Goal: Task Accomplishment & Management: Complete application form

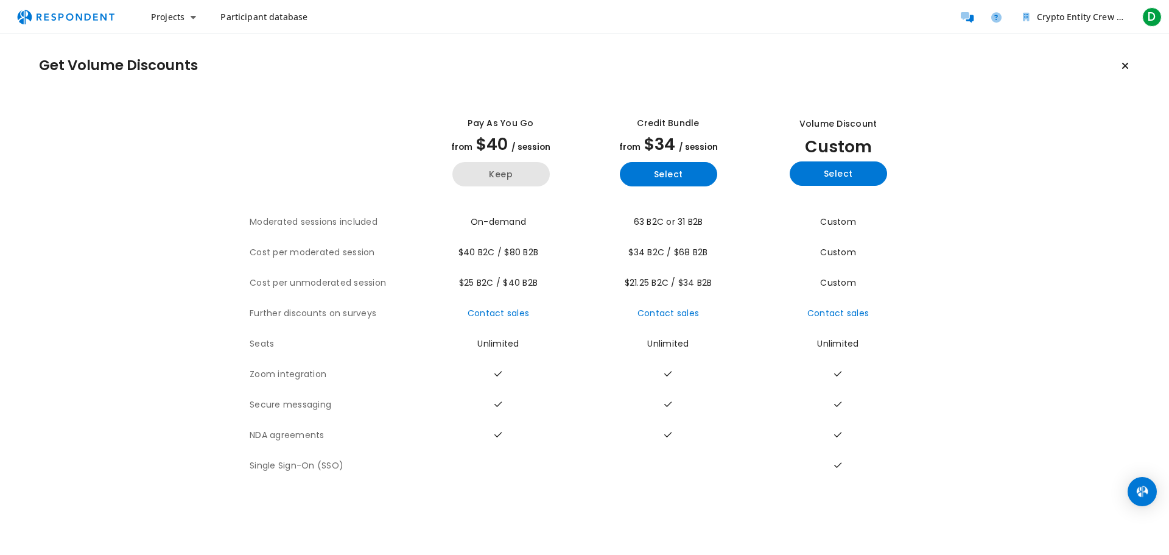
click at [480, 173] on button "Keep" at bounding box center [500, 174] width 97 height 24
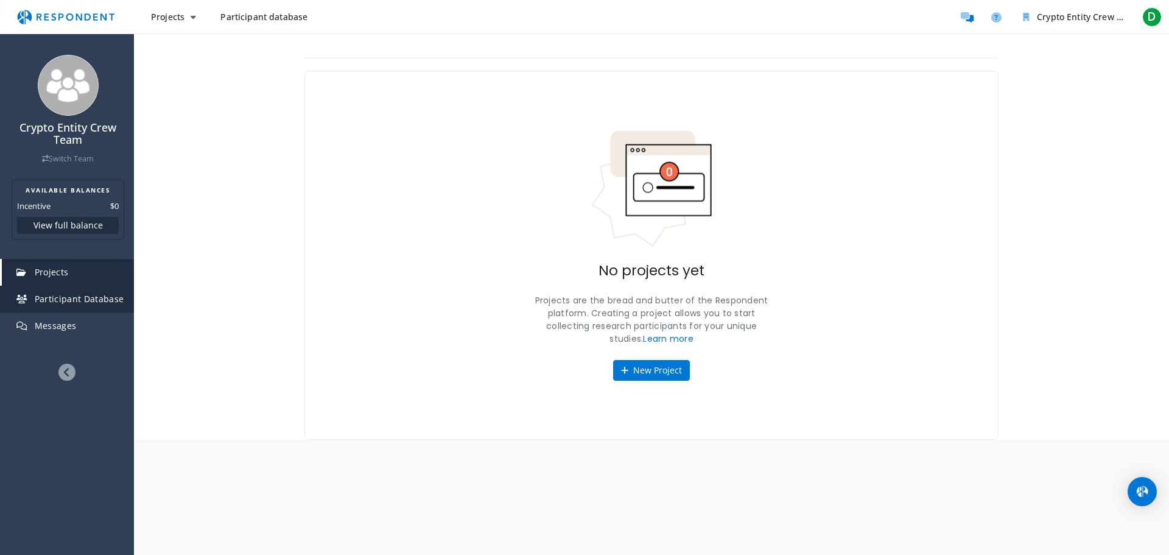
click at [46, 303] on span "Participant Database" at bounding box center [79, 299] width 89 height 12
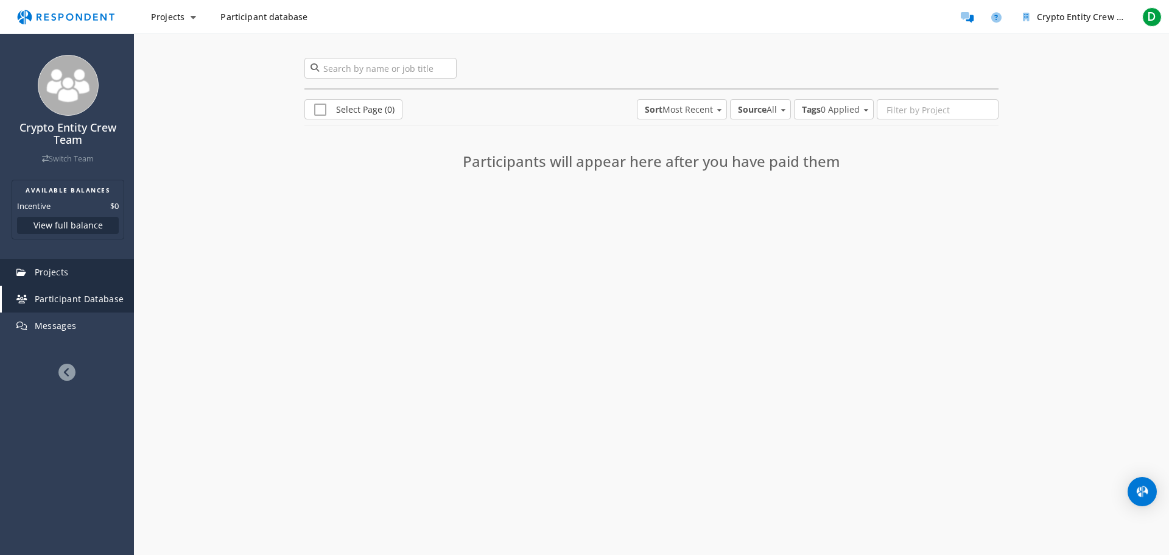
click at [49, 273] on span "Projects" at bounding box center [52, 272] width 34 height 12
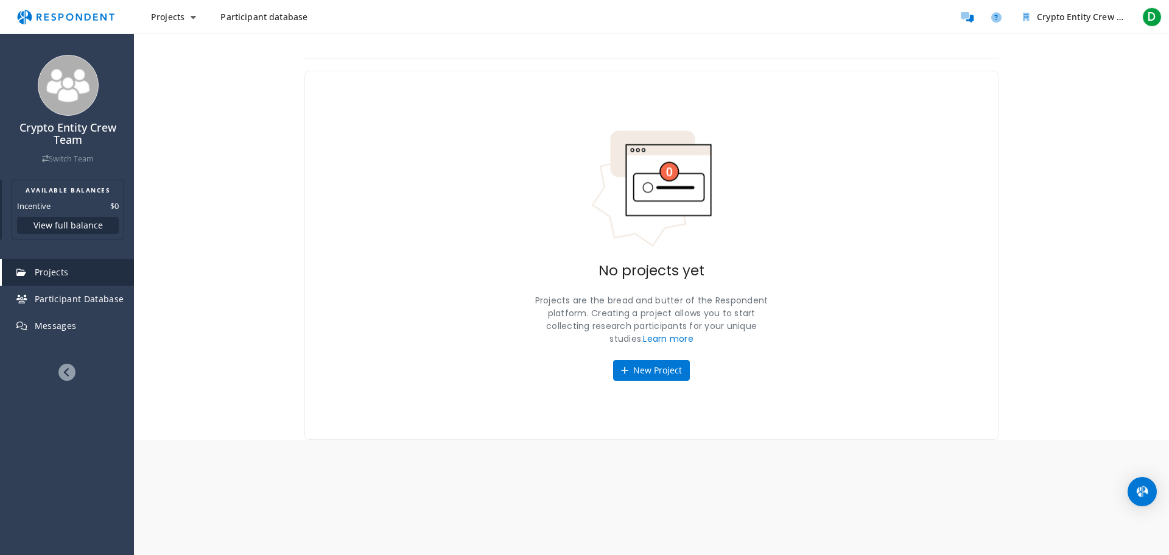
click at [66, 188] on h2 "AVAILABLE BALANCES" at bounding box center [68, 190] width 102 height 10
click at [656, 367] on button "New Project" at bounding box center [651, 370] width 77 height 21
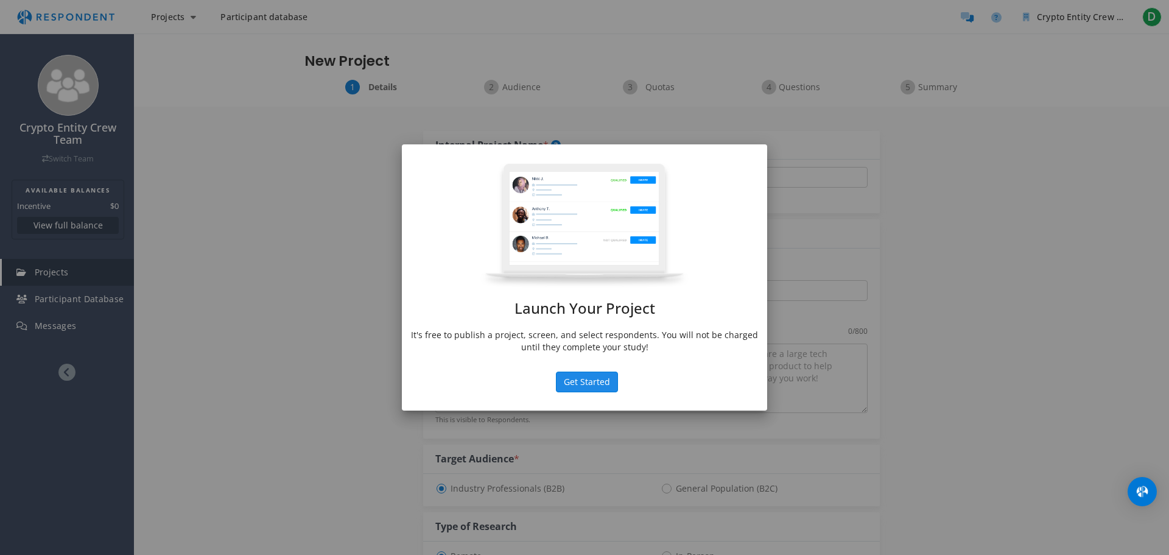
click at [589, 380] on button "Get Started" at bounding box center [587, 381] width 62 height 21
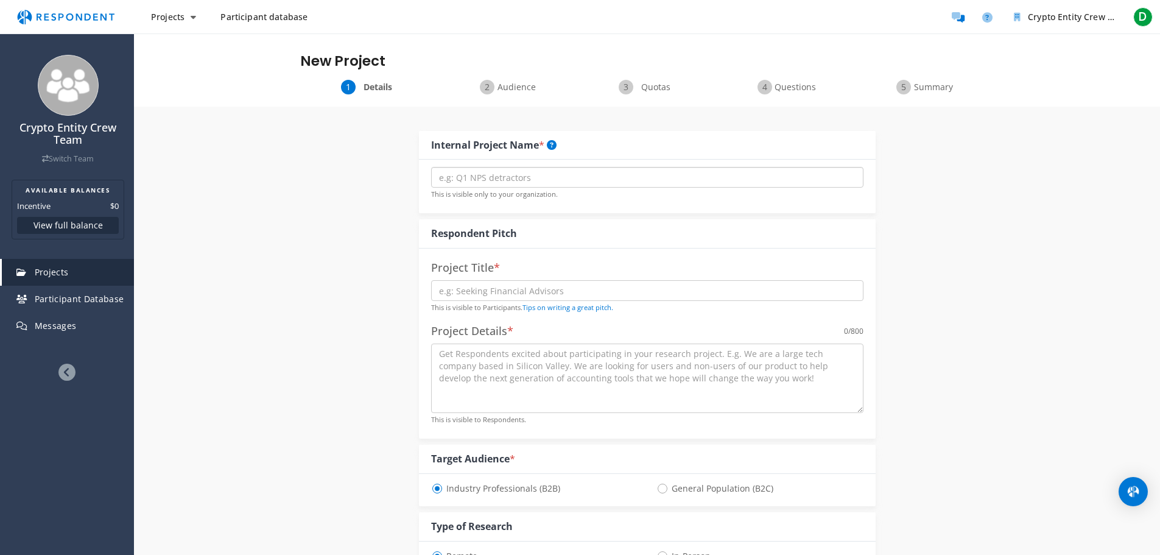
click at [473, 176] on input "text" at bounding box center [647, 177] width 432 height 21
type input "Volumetrical analisys"
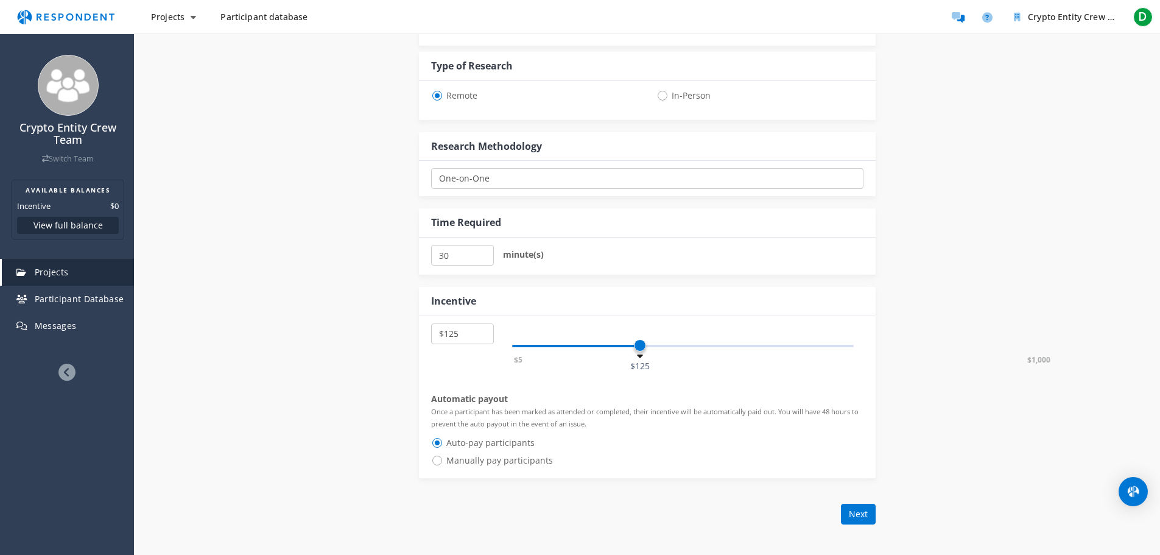
scroll to position [487, 0]
